Goal: Information Seeking & Learning: Check status

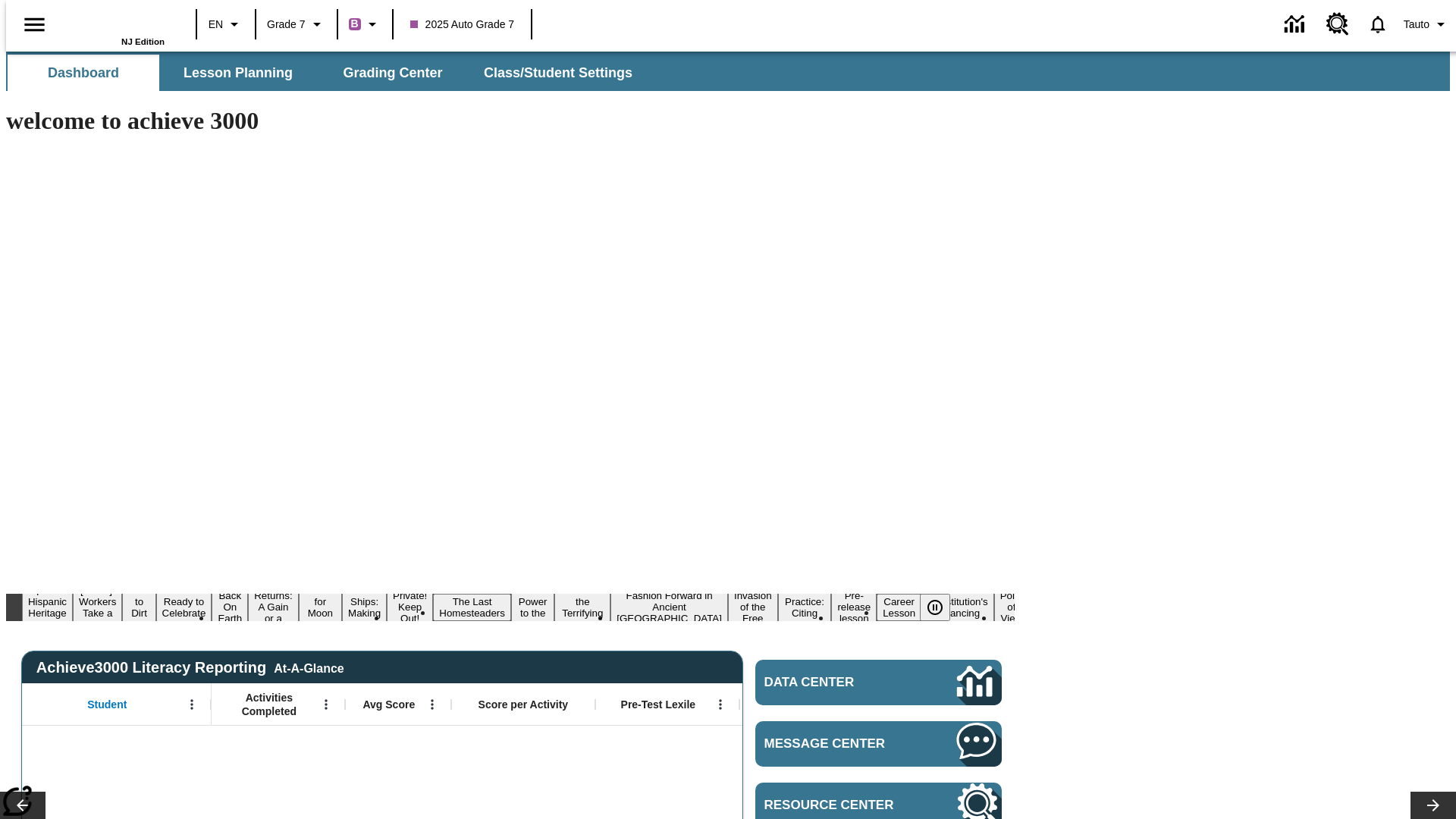
type input "-1"
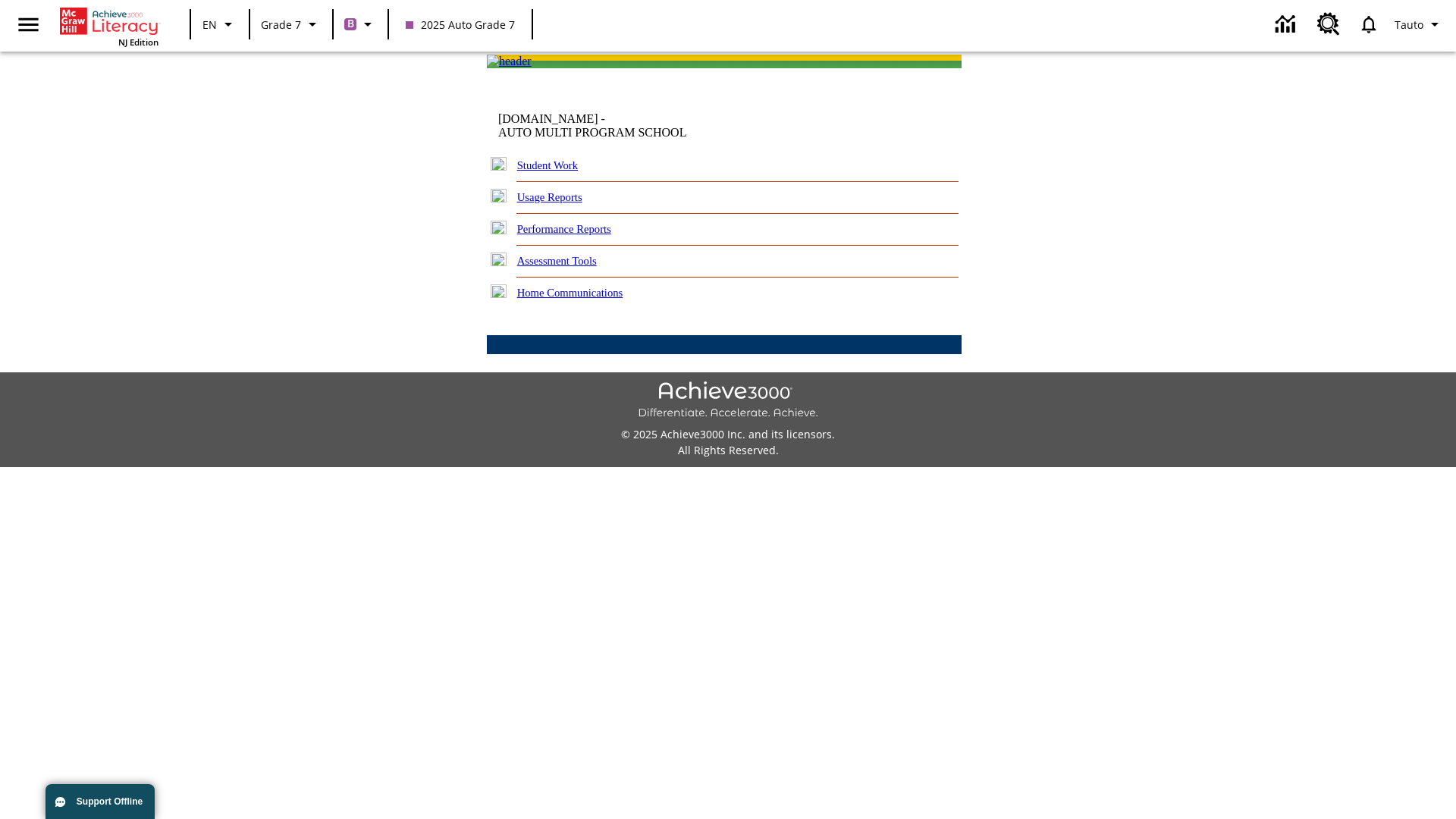
click at [580, 236] on link "Performance Reports" at bounding box center [564, 229] width 94 height 12
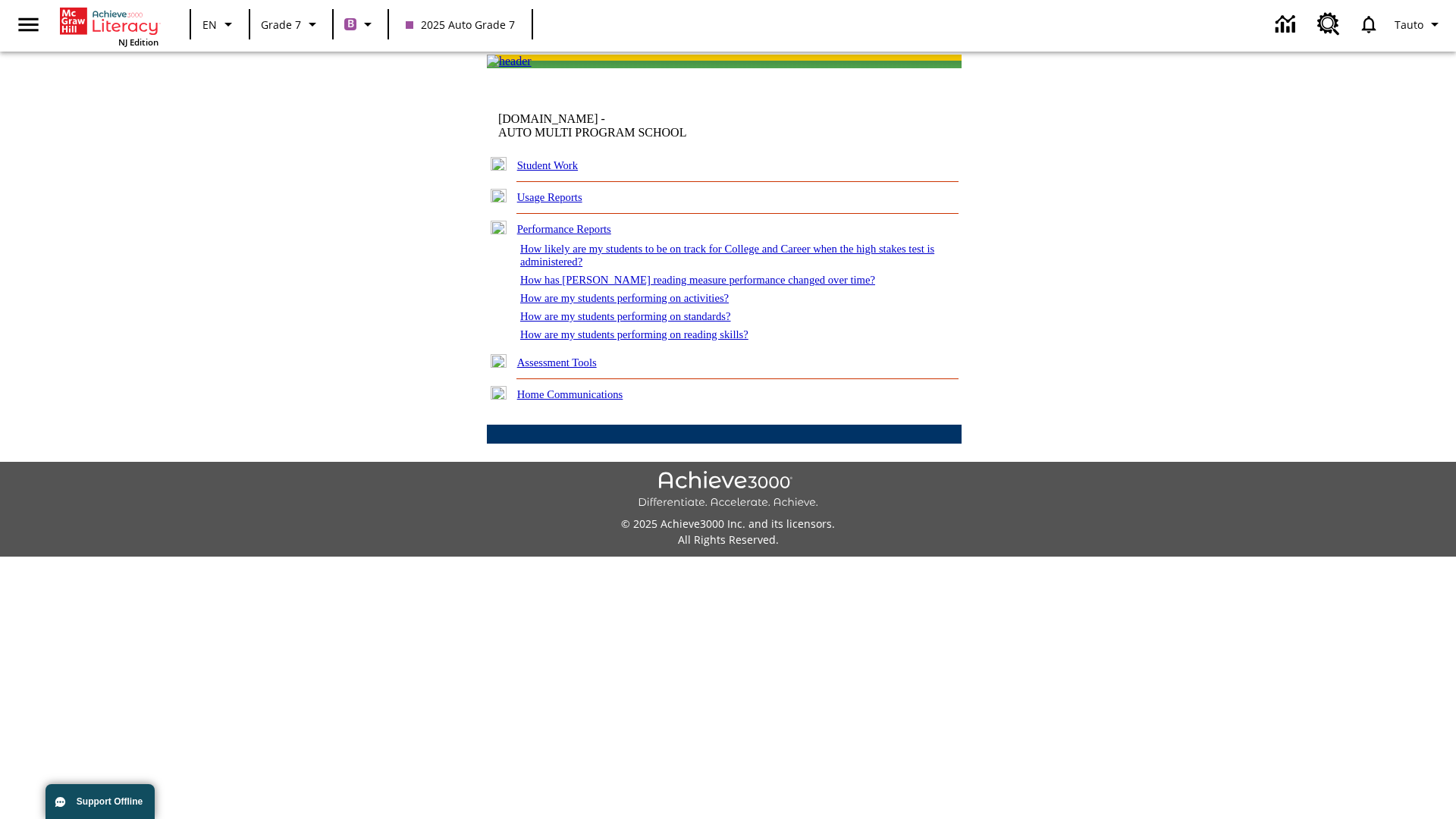
click at [650, 340] on link "How are my students performing on reading skills?" at bounding box center [633, 335] width 228 height 12
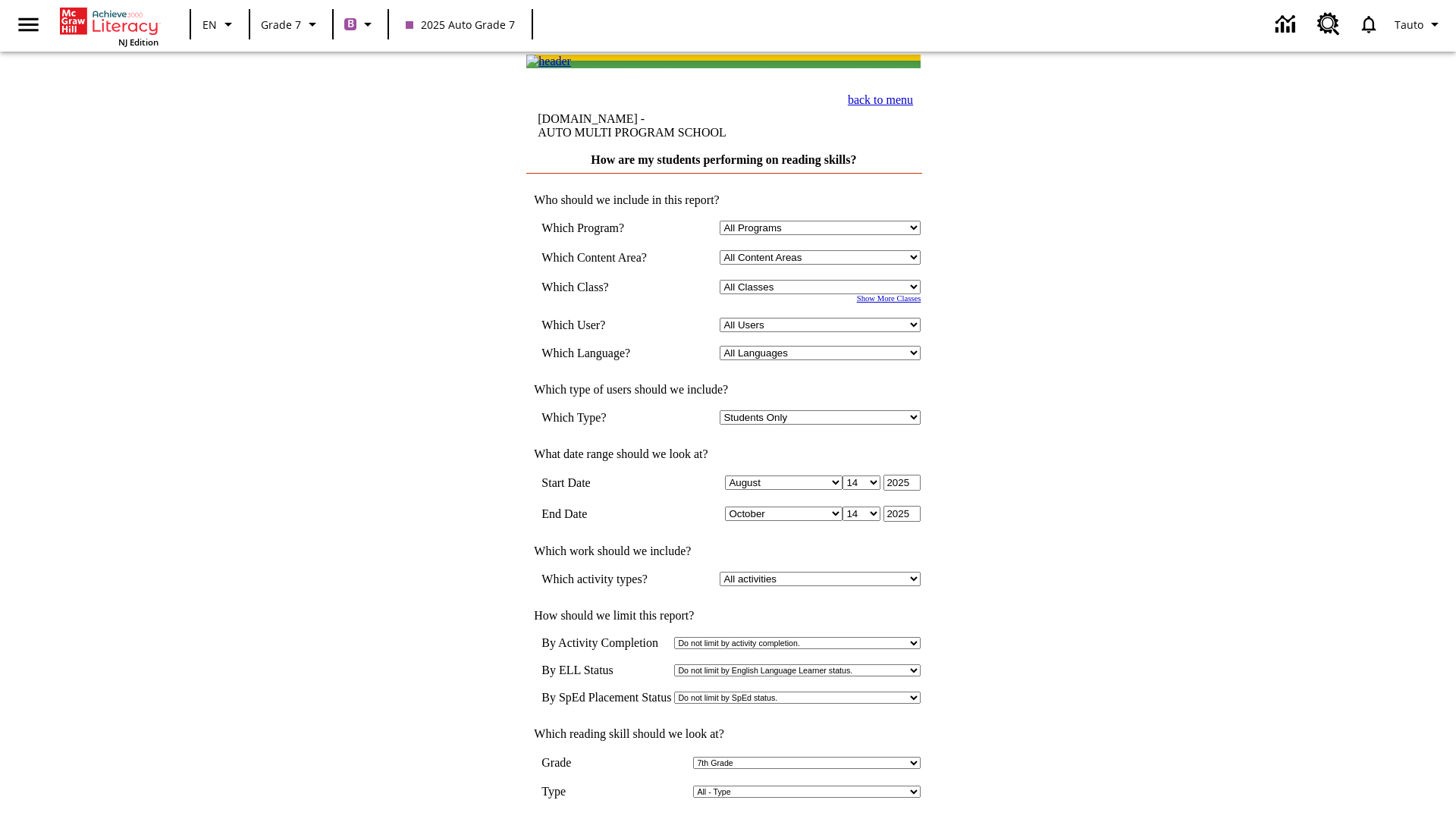
select select "6"
click at [725, 818] on input "View Report" at bounding box center [725, 834] width 73 height 16
select select "2348140"
